Goal: Task Accomplishment & Management: Use online tool/utility

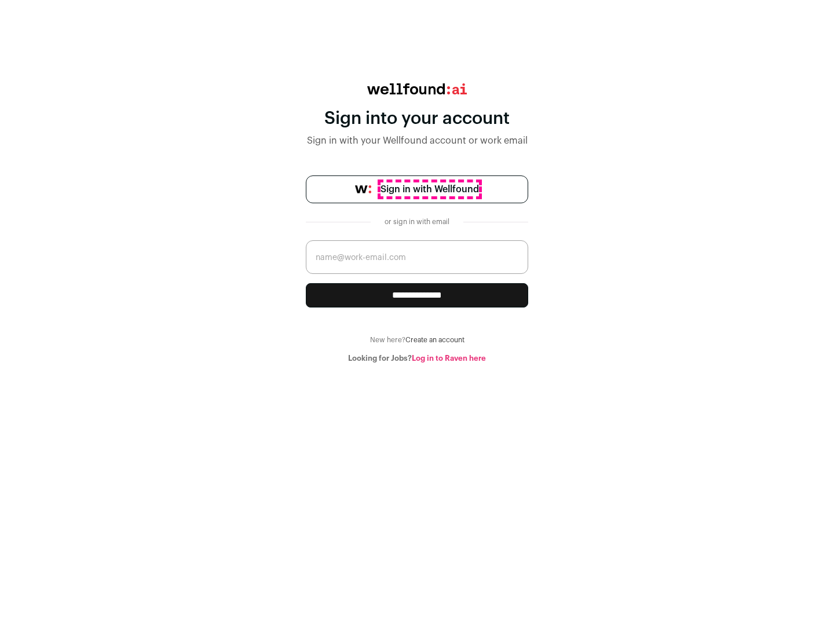
click at [429, 189] on span "Sign in with Wellfound" at bounding box center [430, 190] width 99 height 14
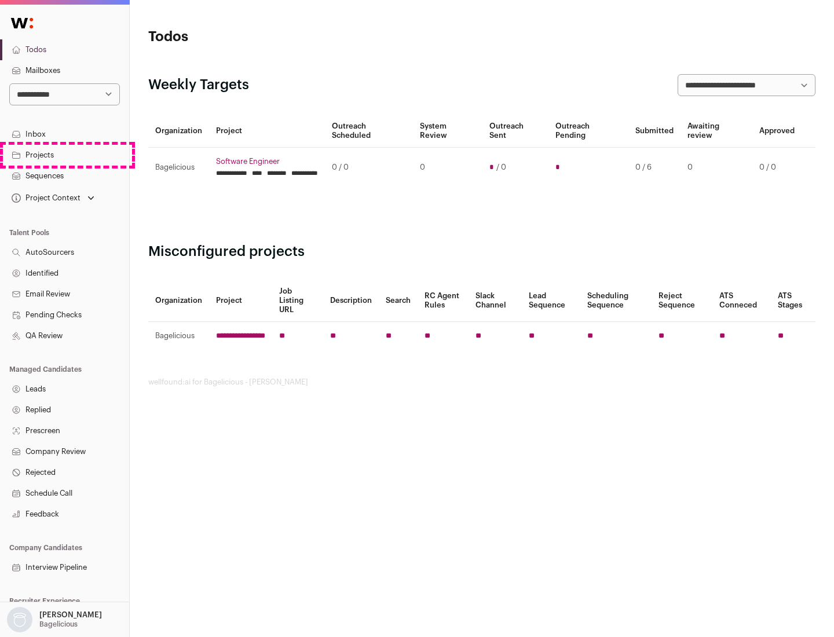
click at [64, 155] on link "Projects" at bounding box center [64, 155] width 129 height 21
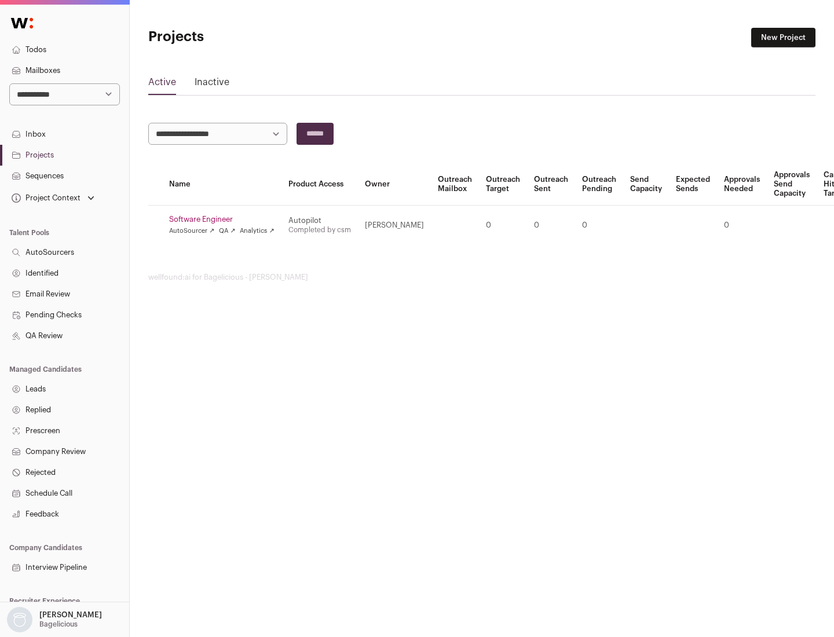
click at [225, 220] on link "Software Engineer" at bounding box center [221, 219] width 105 height 9
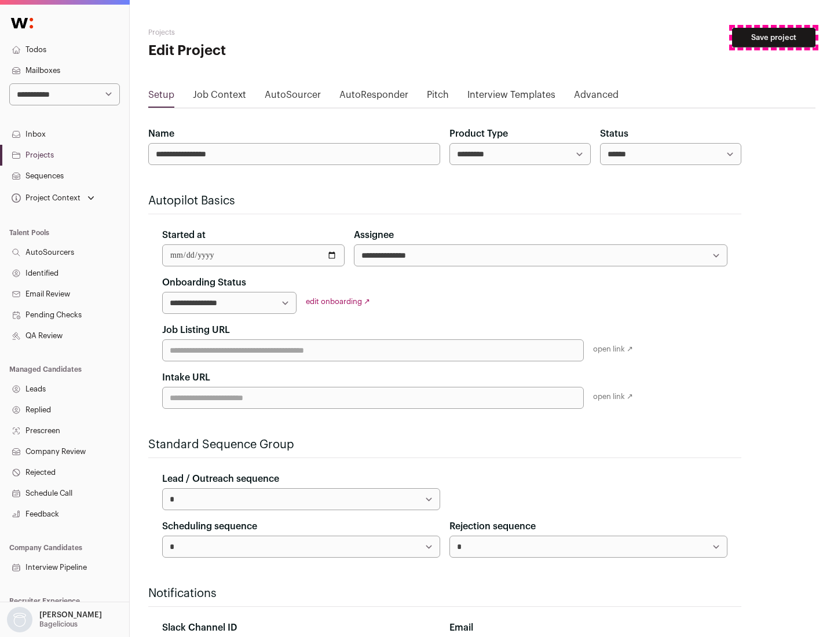
click at [774, 38] on button "Save project" at bounding box center [773, 38] width 83 height 20
